Goal: Transaction & Acquisition: Purchase product/service

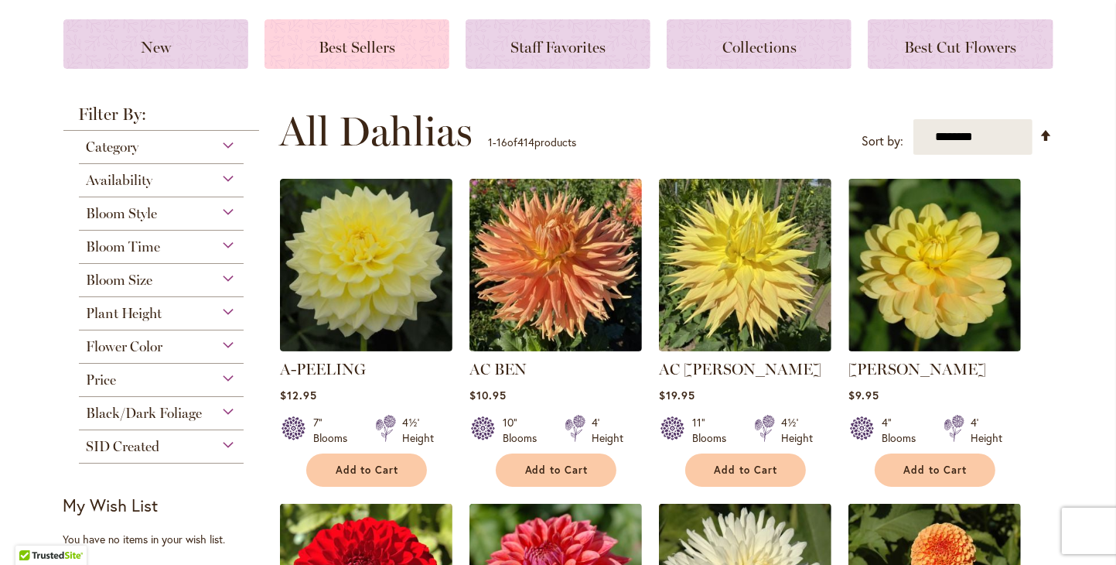
scroll to position [232, 0]
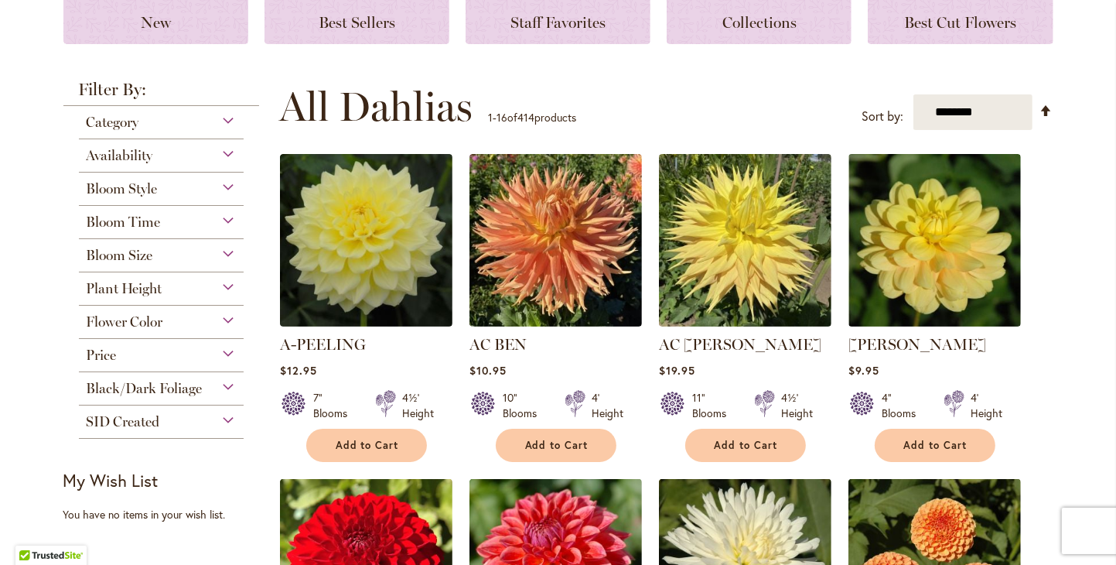
click at [225, 115] on div "Category" at bounding box center [162, 118] width 166 height 25
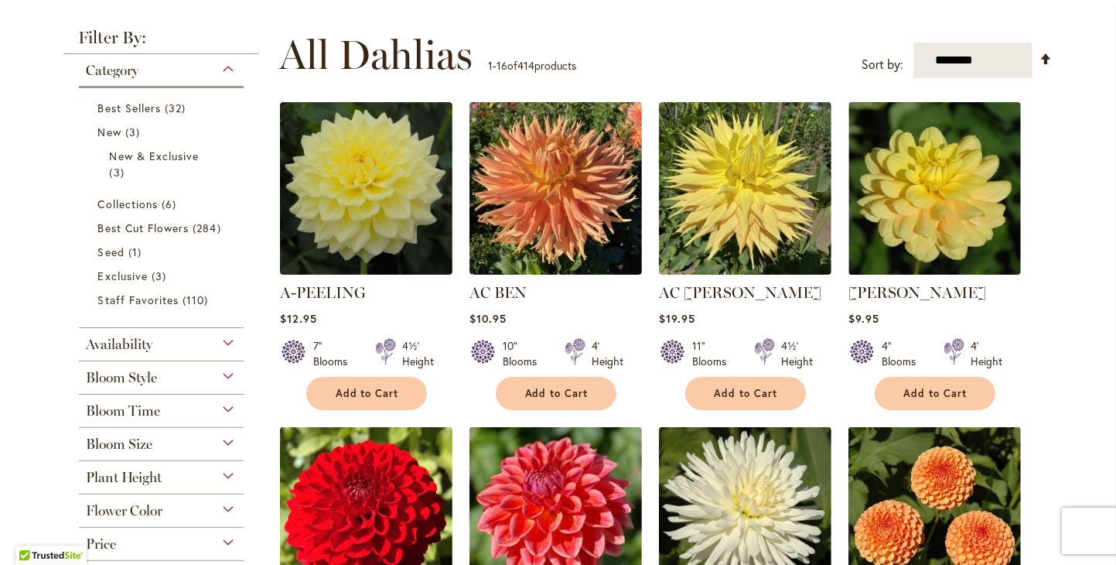
scroll to position [387, 0]
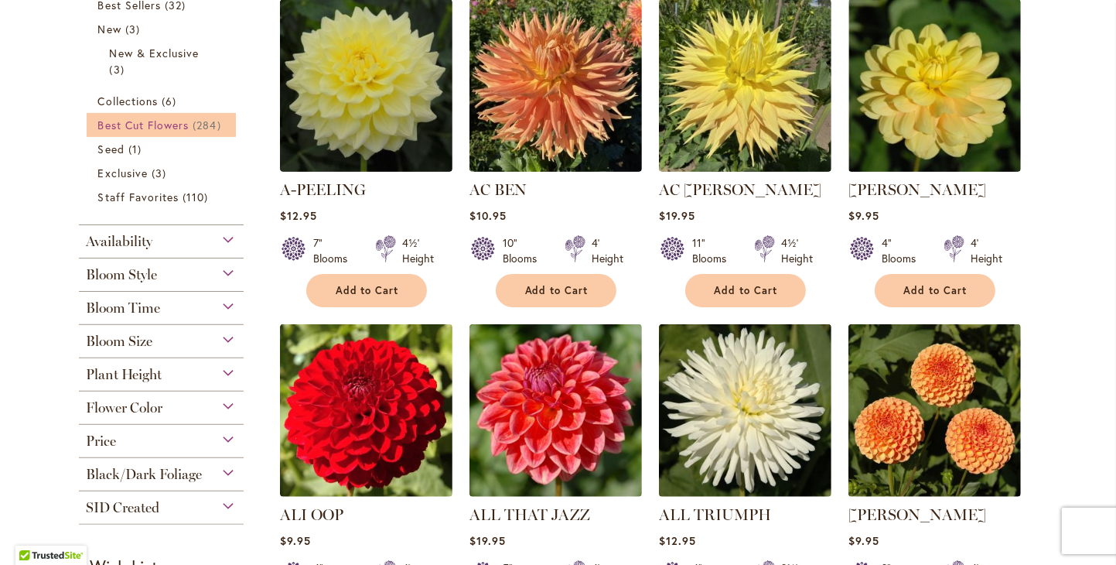
click at [142, 128] on span "Best Cut Flowers" at bounding box center [143, 125] width 91 height 15
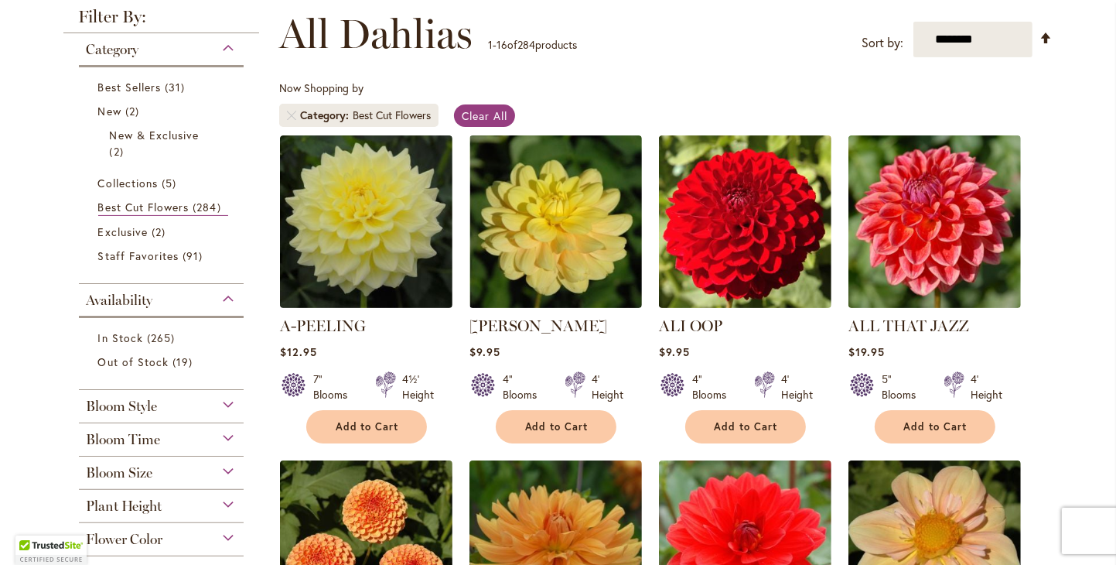
scroll to position [232, 0]
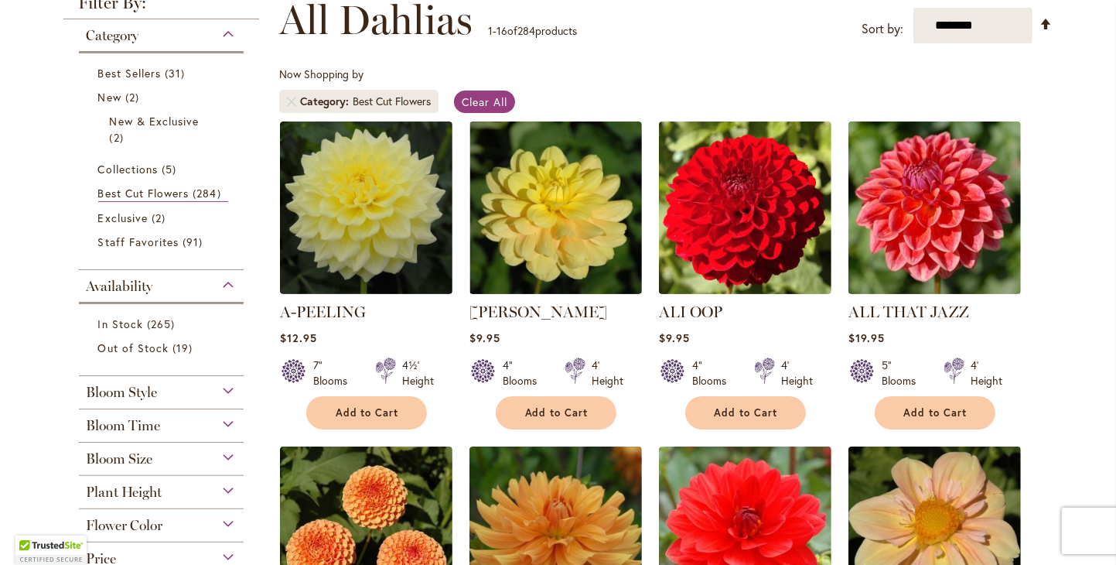
click at [224, 388] on div "Bloom Style" at bounding box center [162, 388] width 166 height 25
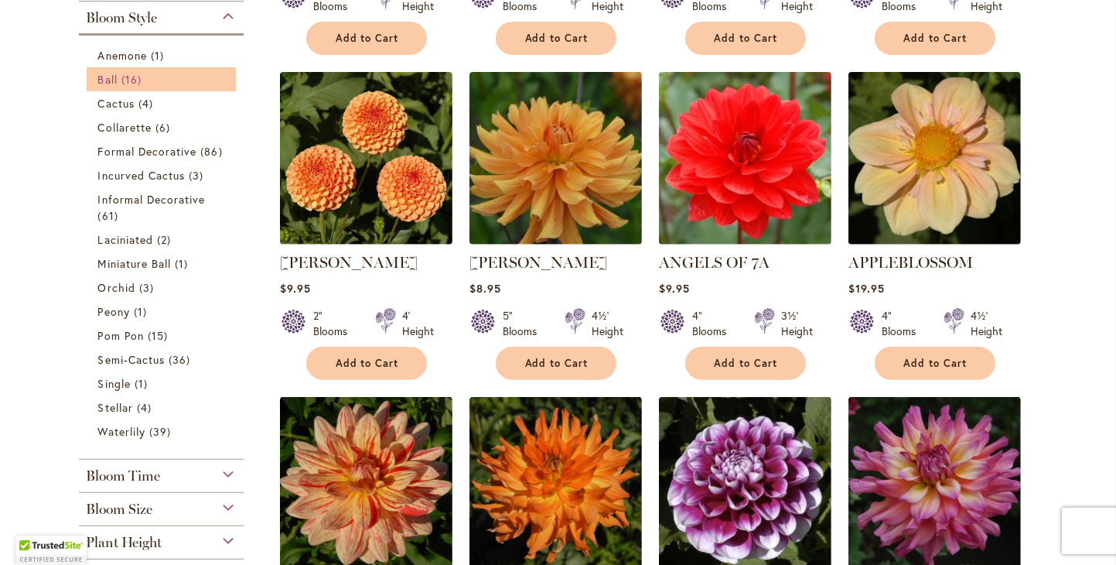
click at [102, 75] on span "Ball" at bounding box center [107, 79] width 19 height 15
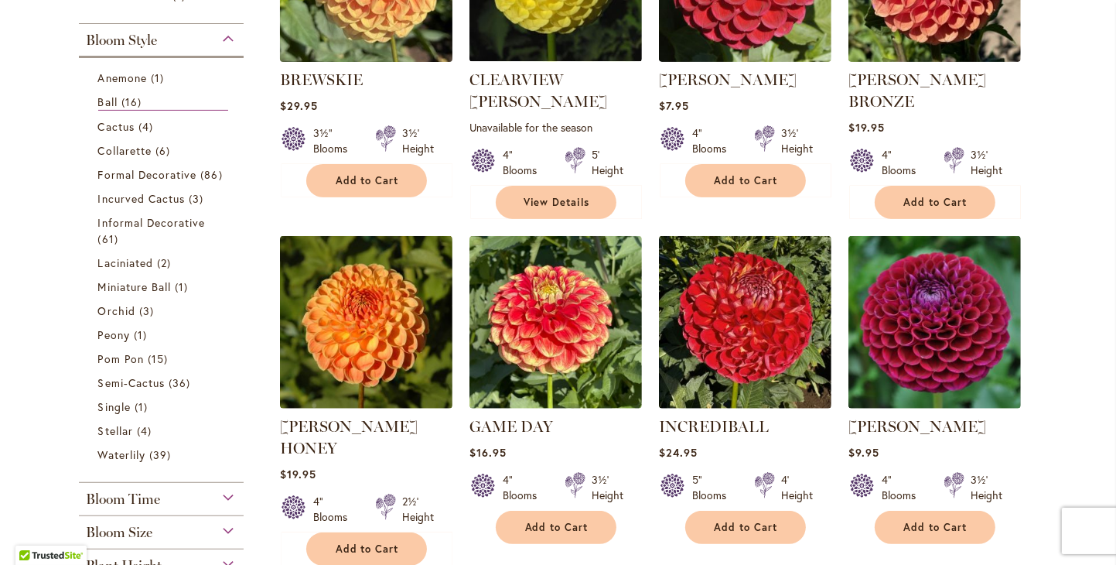
scroll to position [155, 0]
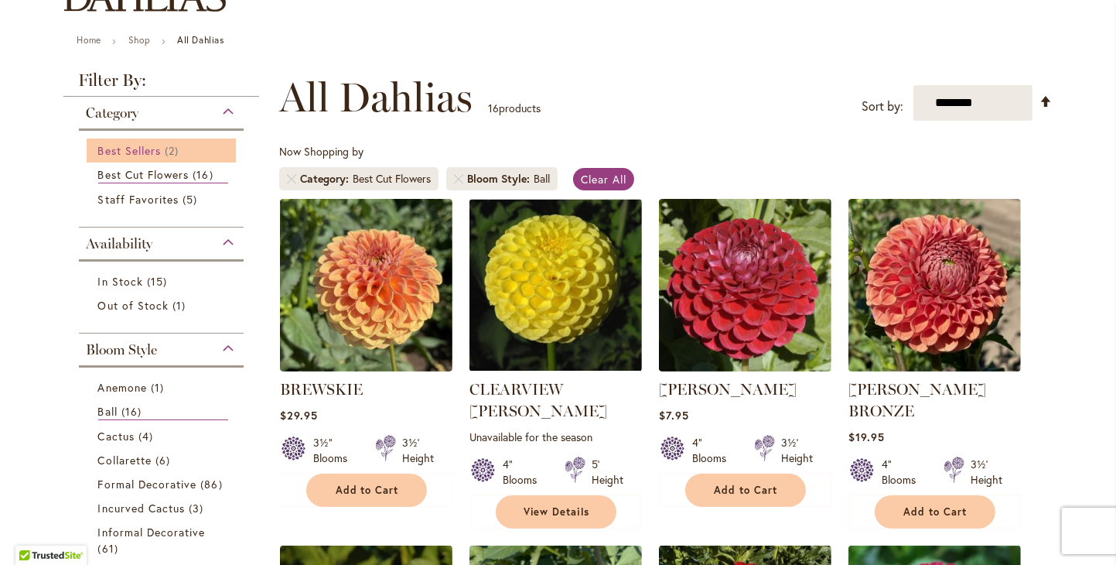
click at [98, 147] on span "Best Sellers" at bounding box center [129, 150] width 63 height 15
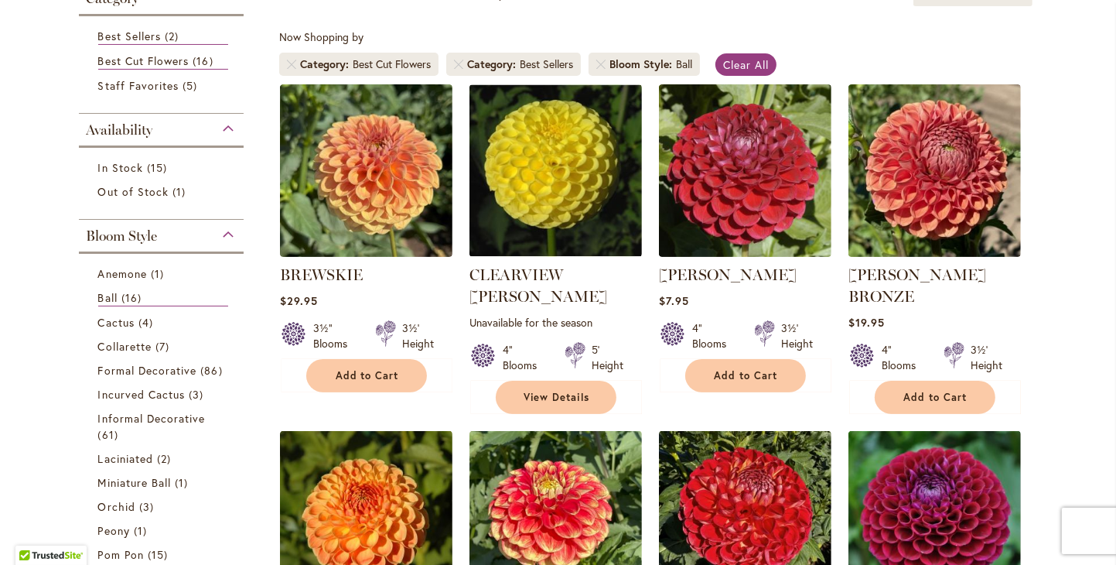
scroll to position [261, 0]
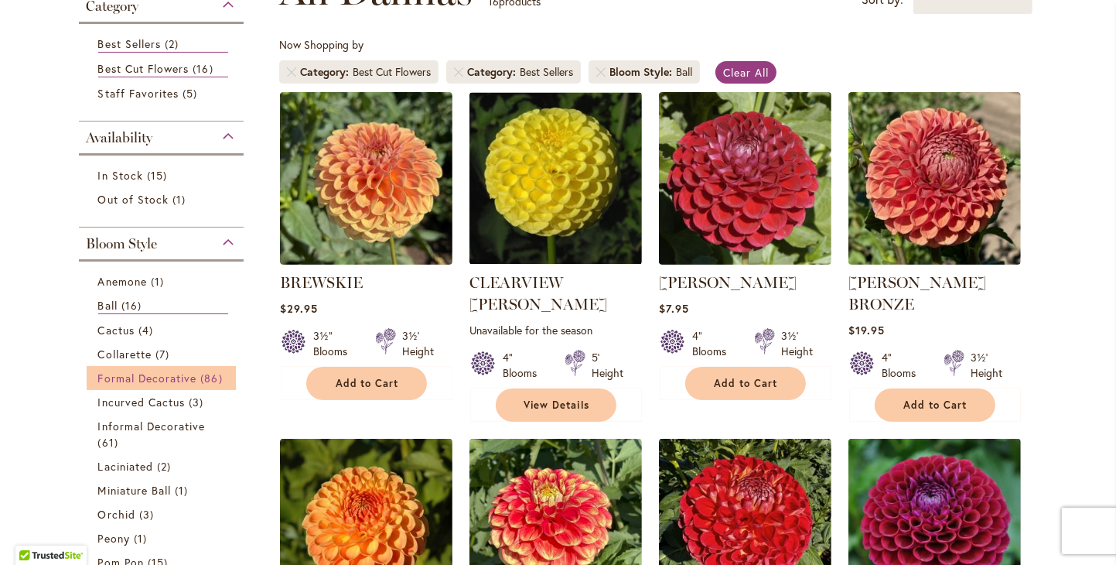
click at [177, 372] on span "Formal Decorative" at bounding box center [147, 378] width 99 height 15
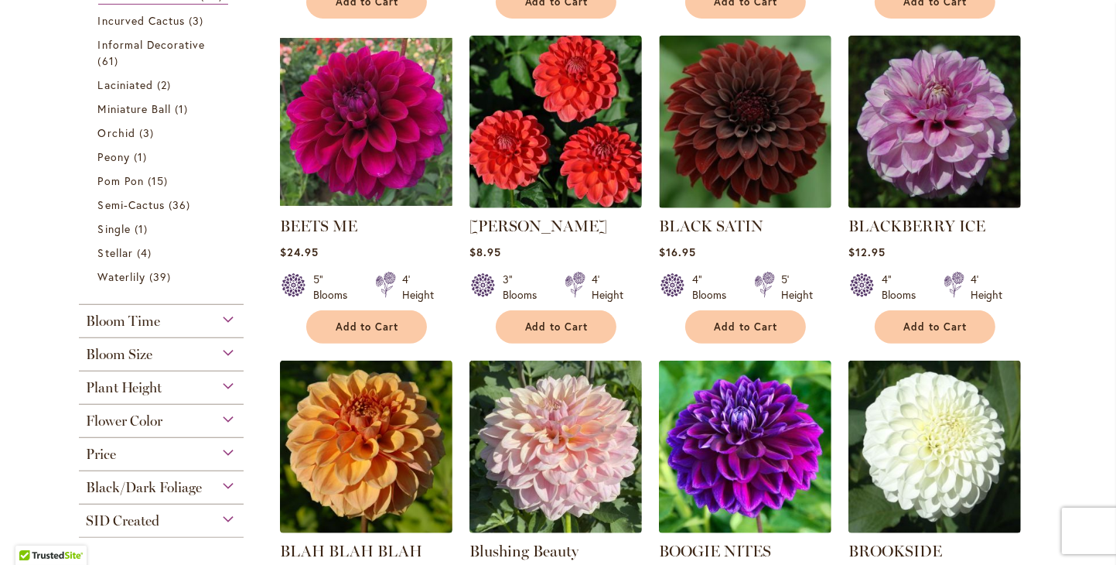
scroll to position [774, 0]
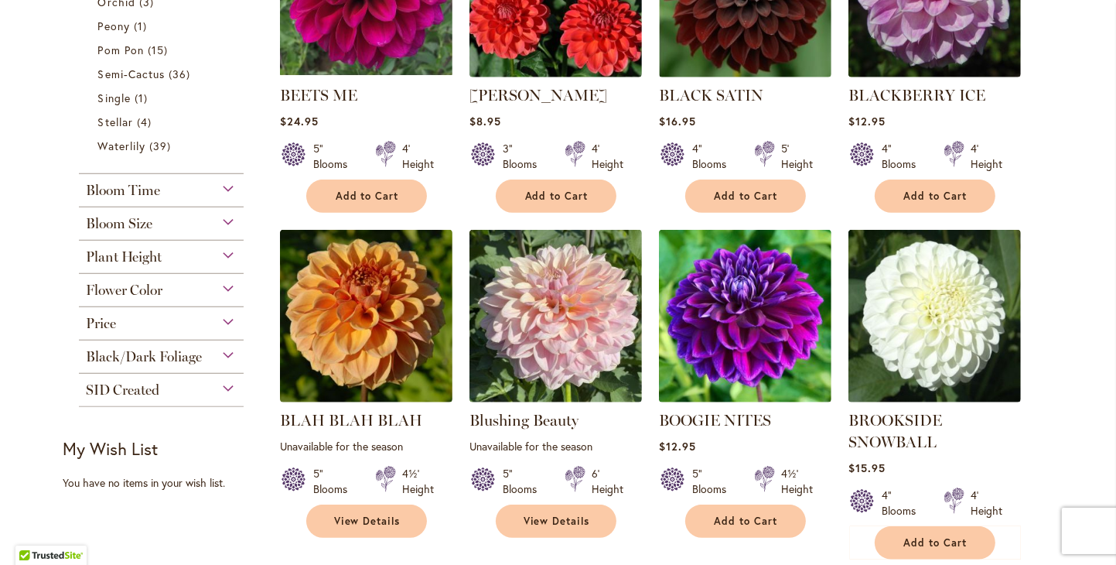
click at [225, 217] on div "Bloom Size" at bounding box center [162, 219] width 166 height 25
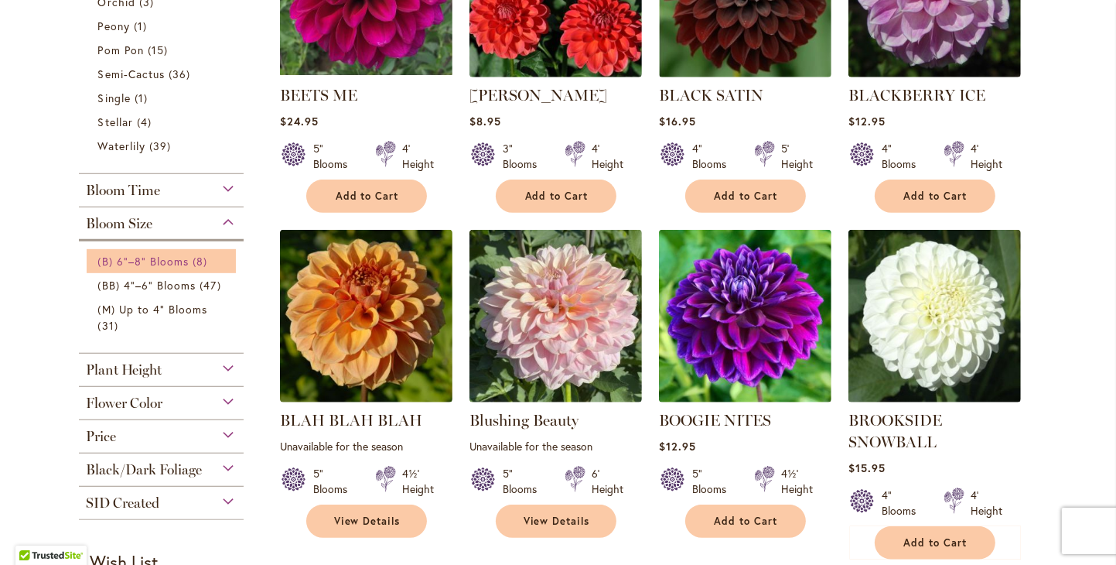
click at [162, 254] on span "(B) 6"–8" Blooms" at bounding box center [143, 261] width 91 height 15
